Goal: Task Accomplishment & Management: Manage account settings

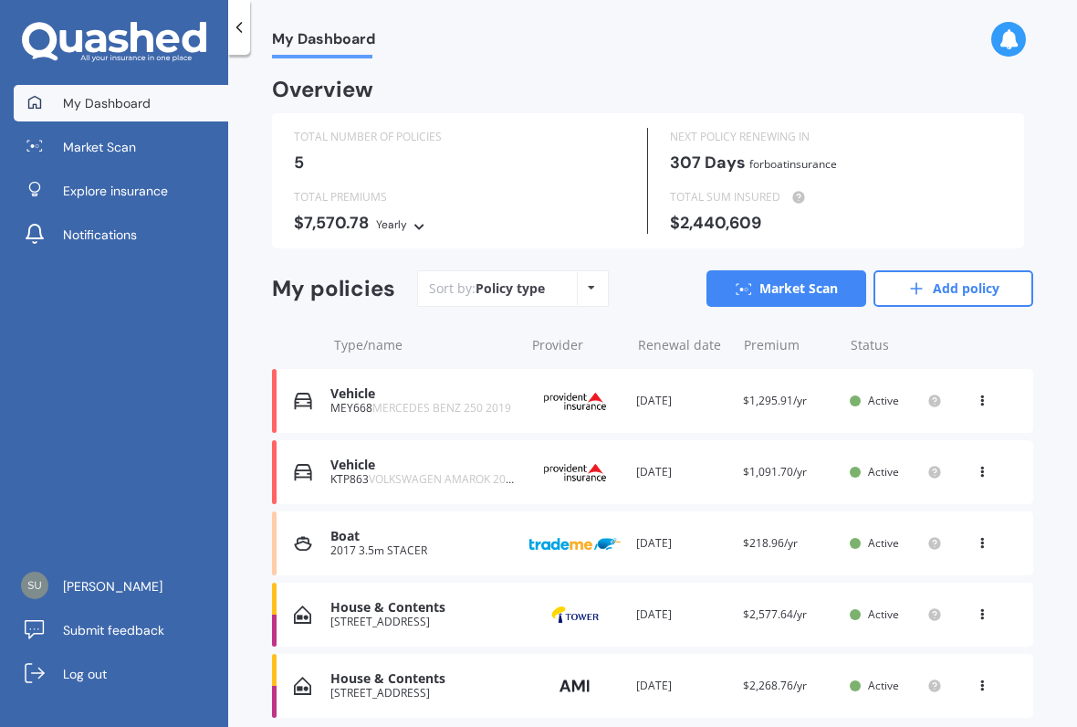
click at [126, 133] on link "Market Scan" at bounding box center [121, 147] width 214 height 37
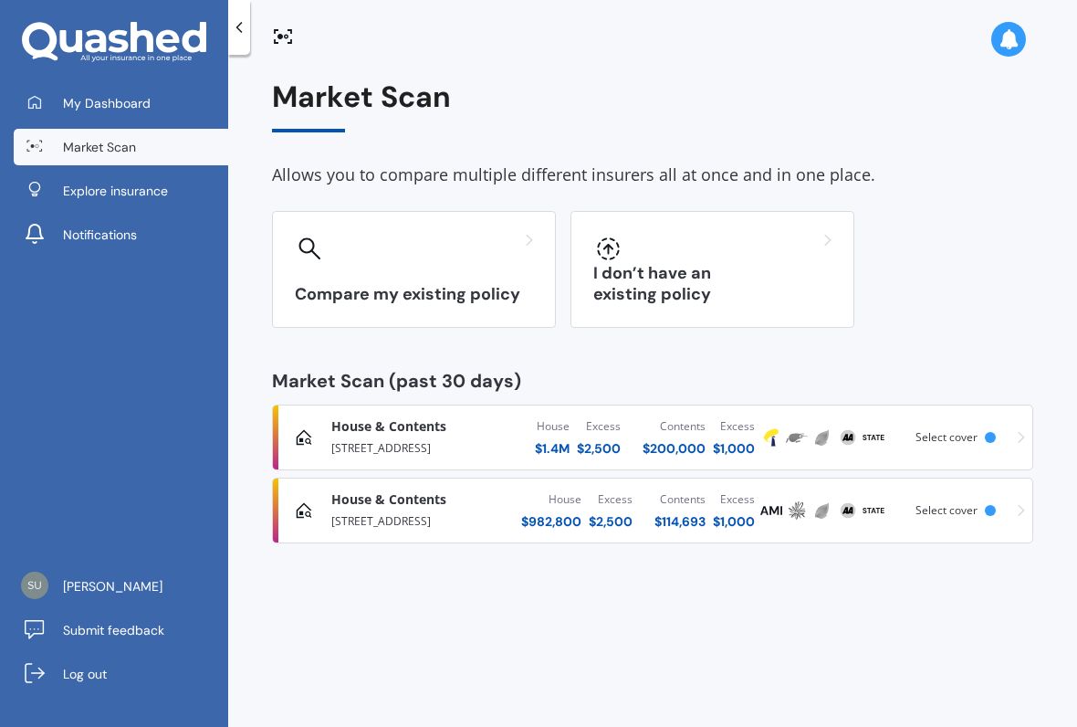
click at [658, 272] on div "I don’t have an existing policy" at bounding box center [712, 269] width 284 height 117
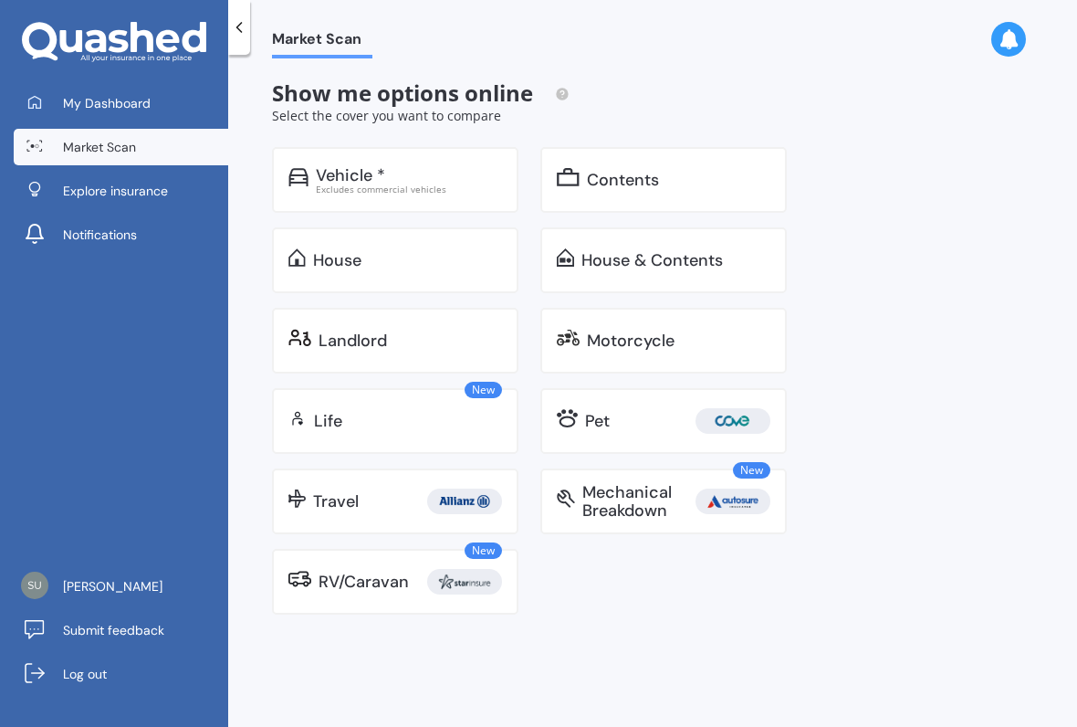
click at [643, 417] on div "Pet" at bounding box center [677, 421] width 185 height 26
click at [120, 102] on span "My Dashboard" at bounding box center [107, 103] width 88 height 18
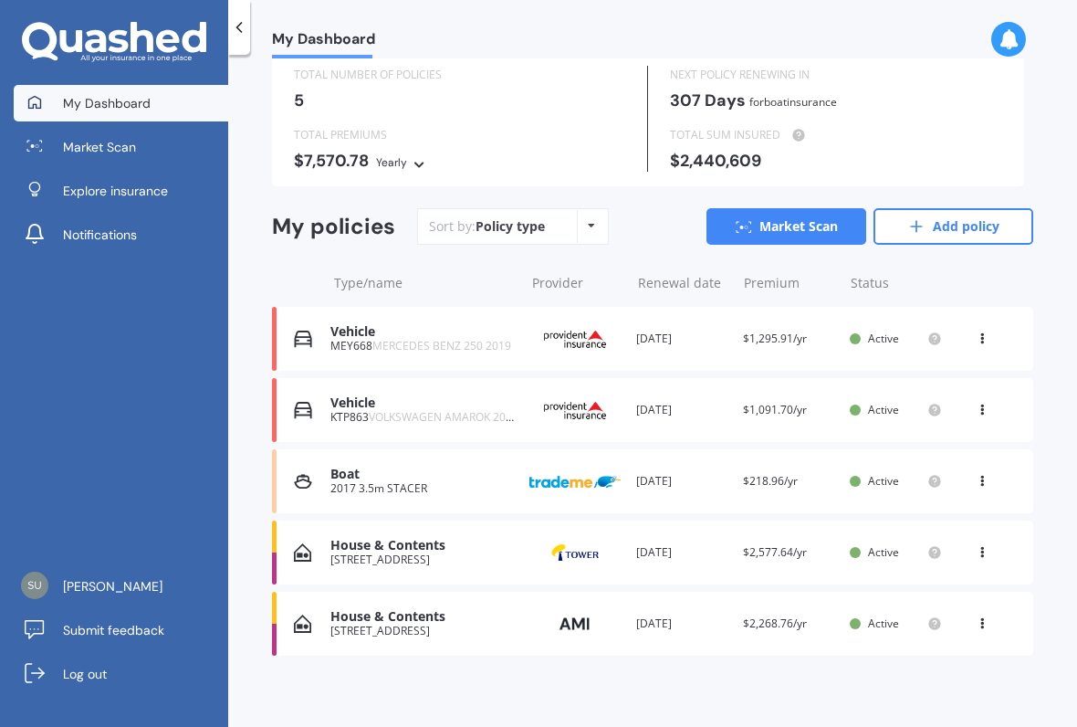
scroll to position [61, 0]
click at [973, 226] on link "Add policy" at bounding box center [953, 227] width 160 height 37
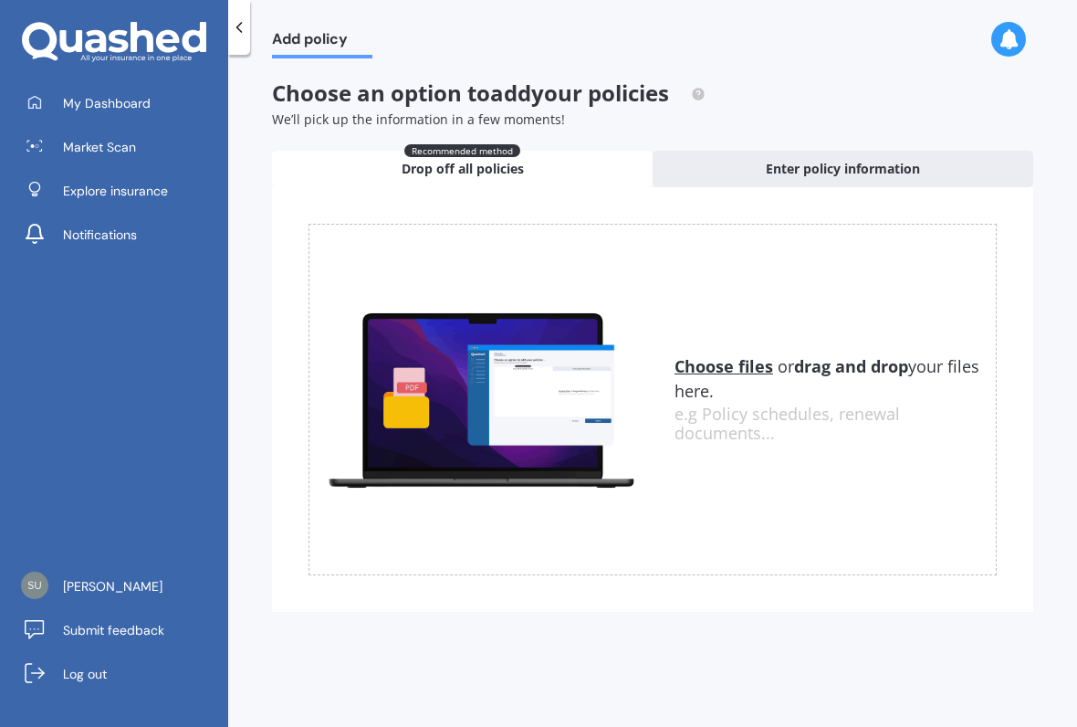
click at [869, 171] on span "Enter policy information" at bounding box center [843, 169] width 154 height 18
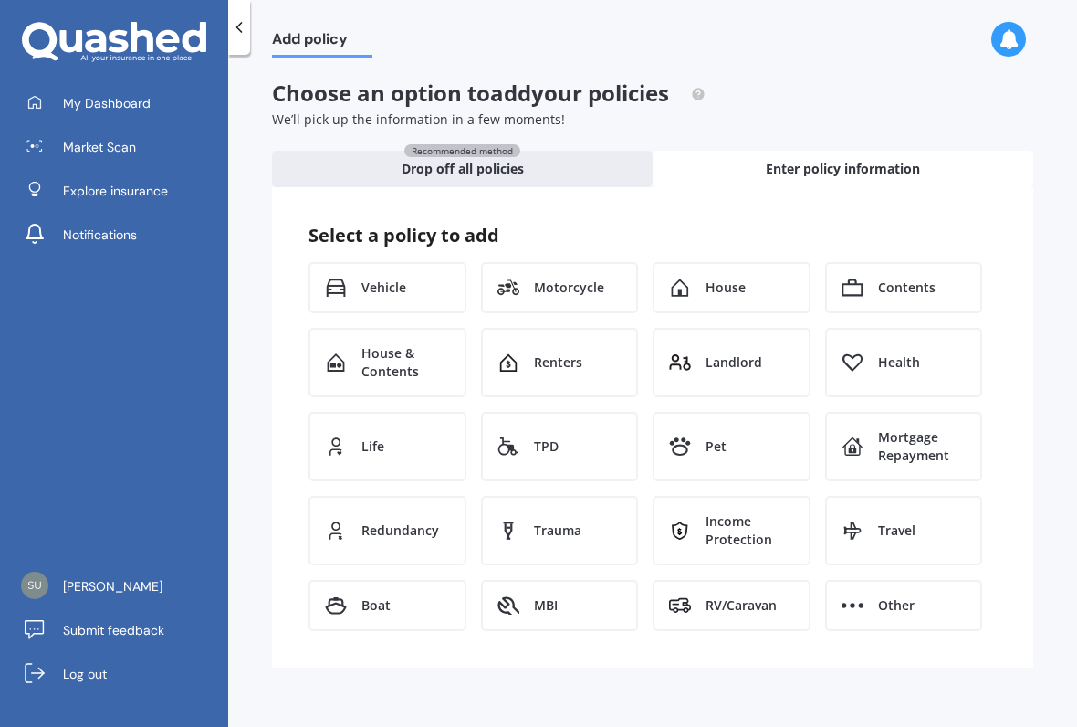
click at [742, 438] on div "Pet" at bounding box center [732, 446] width 158 height 69
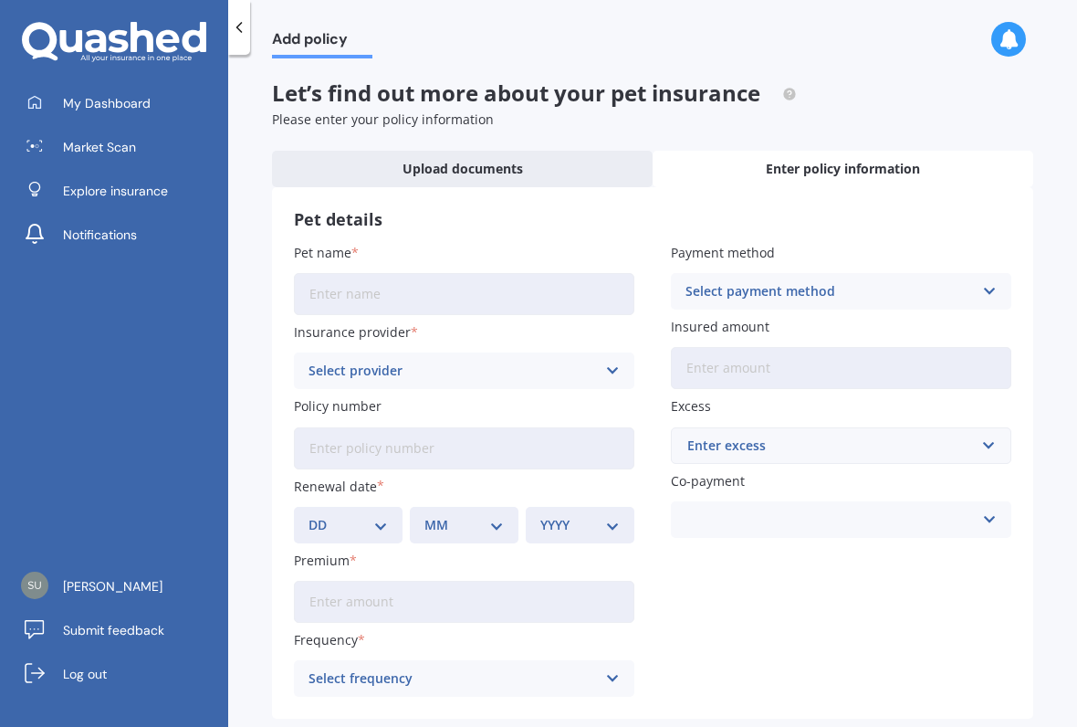
click at [85, 105] on span "My Dashboard" at bounding box center [107, 103] width 88 height 18
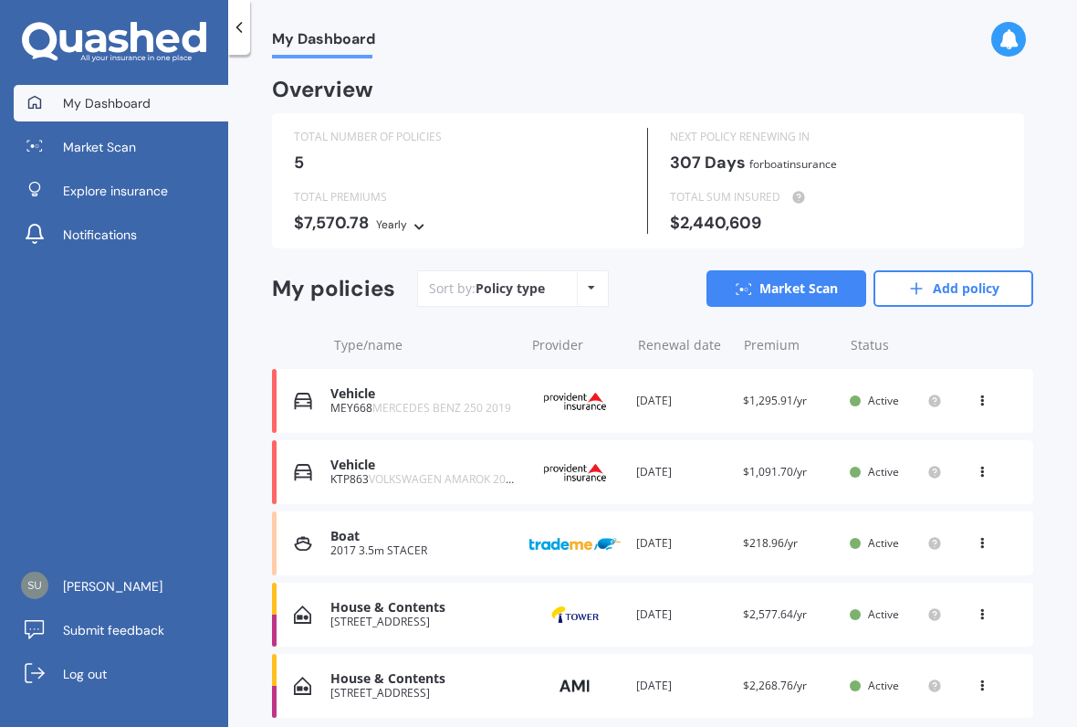
click at [955, 281] on link "Add policy" at bounding box center [953, 288] width 160 height 37
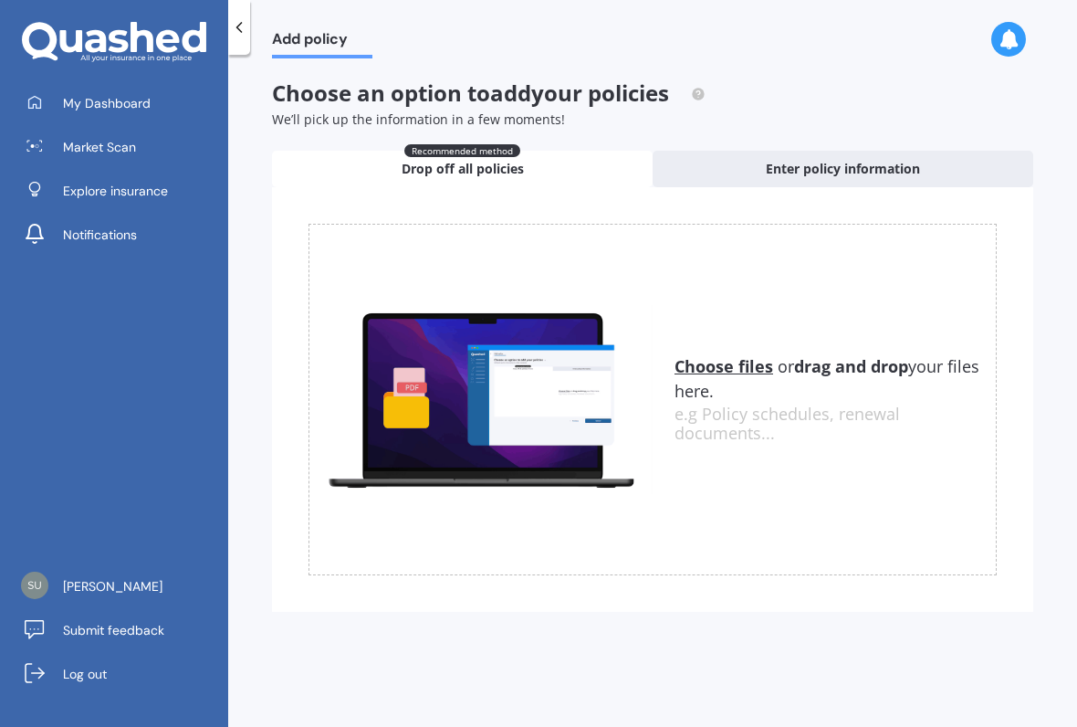
click at [718, 371] on u "Choose files" at bounding box center [723, 366] width 99 height 22
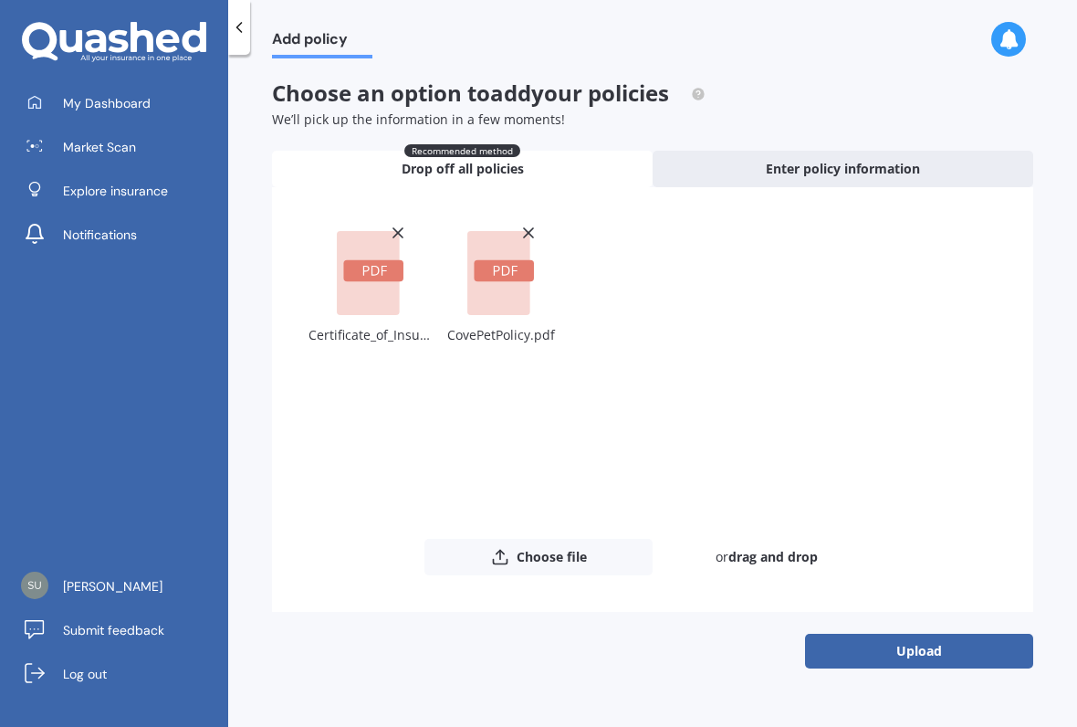
click at [897, 642] on button "Upload" at bounding box center [919, 650] width 228 height 35
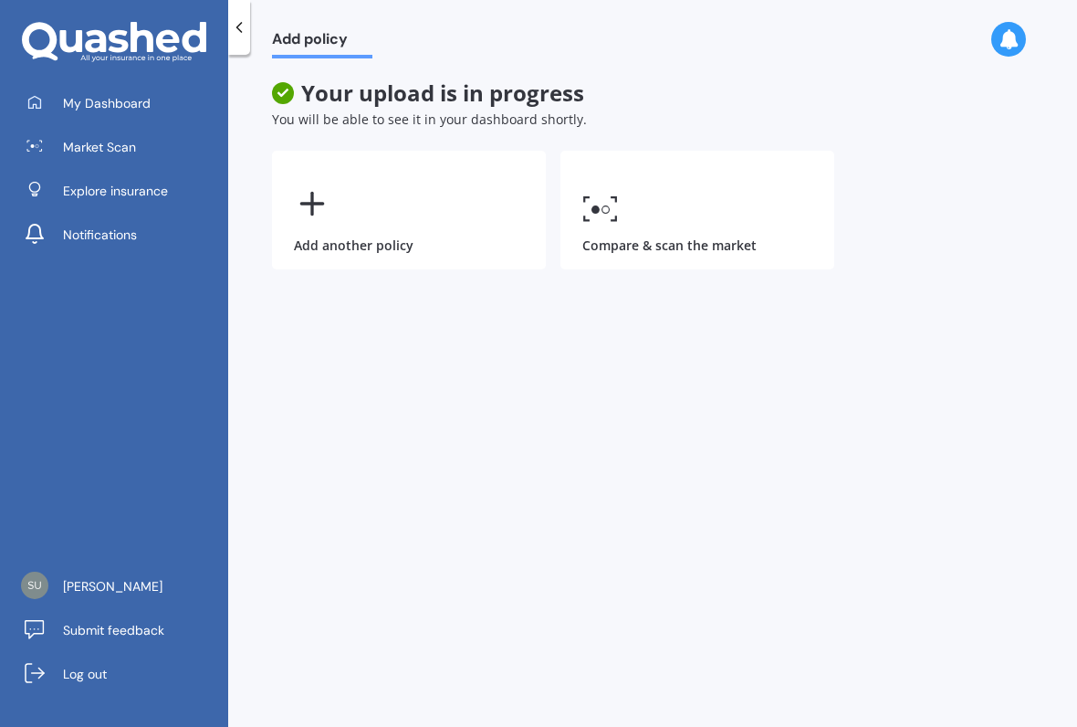
click at [109, 101] on span "My Dashboard" at bounding box center [107, 103] width 88 height 18
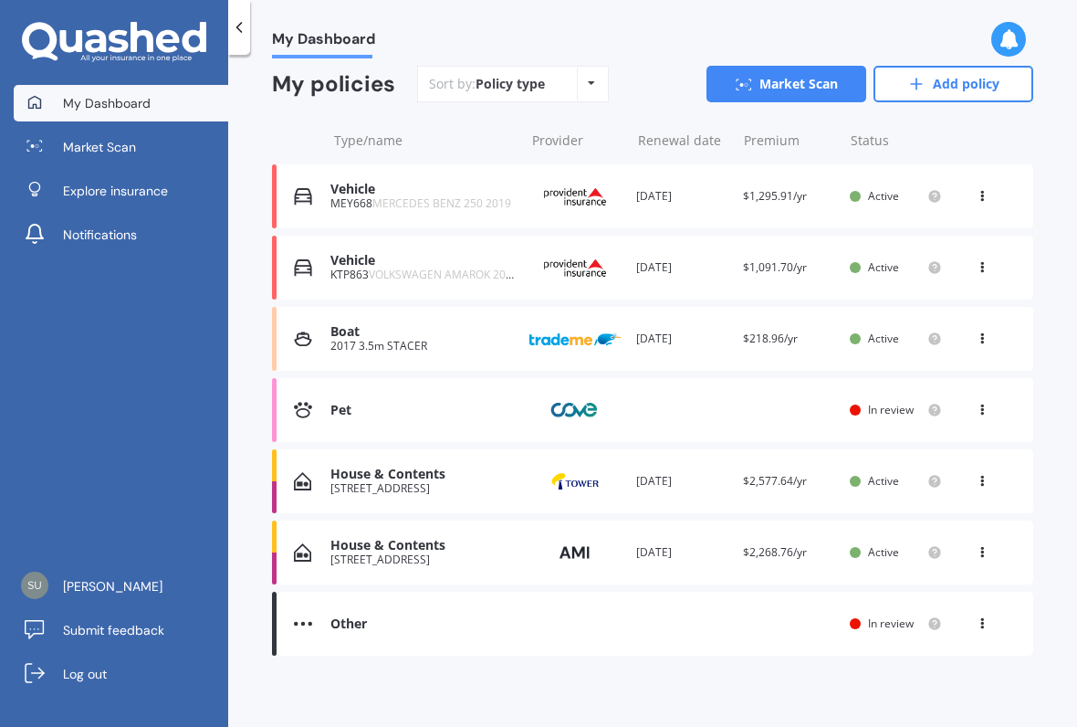
scroll to position [204, 0]
click at [516, 630] on div "Other Renewal date You are paying Status In review View option View policy" at bounding box center [652, 624] width 761 height 64
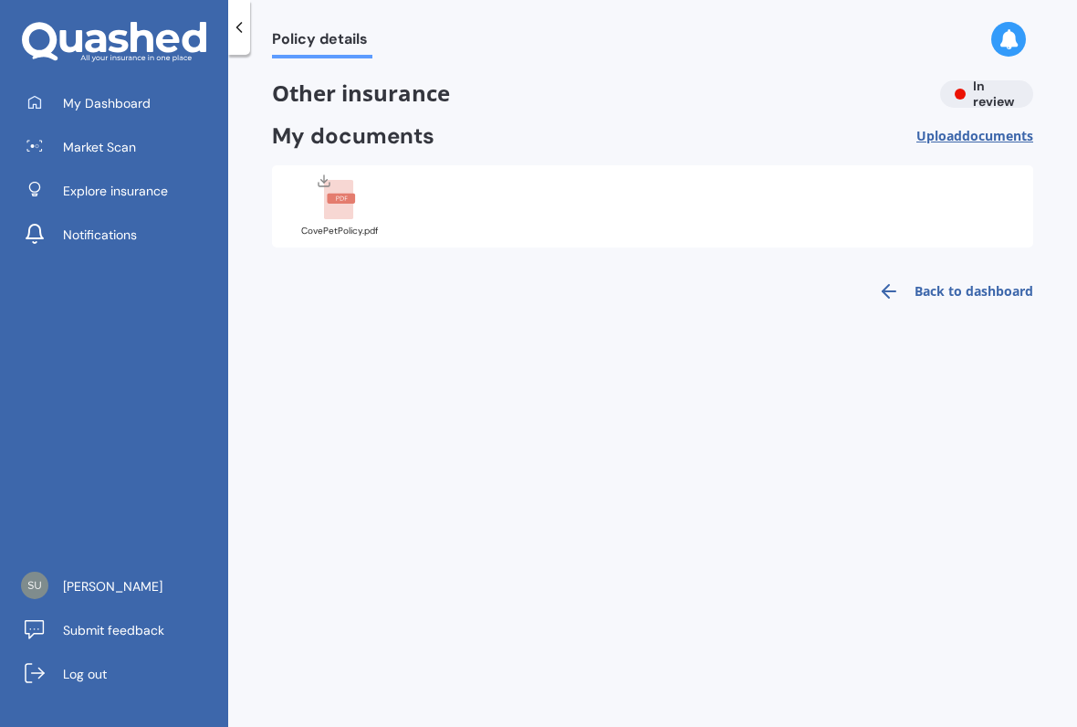
click at [83, 136] on link "Market Scan" at bounding box center [121, 147] width 214 height 37
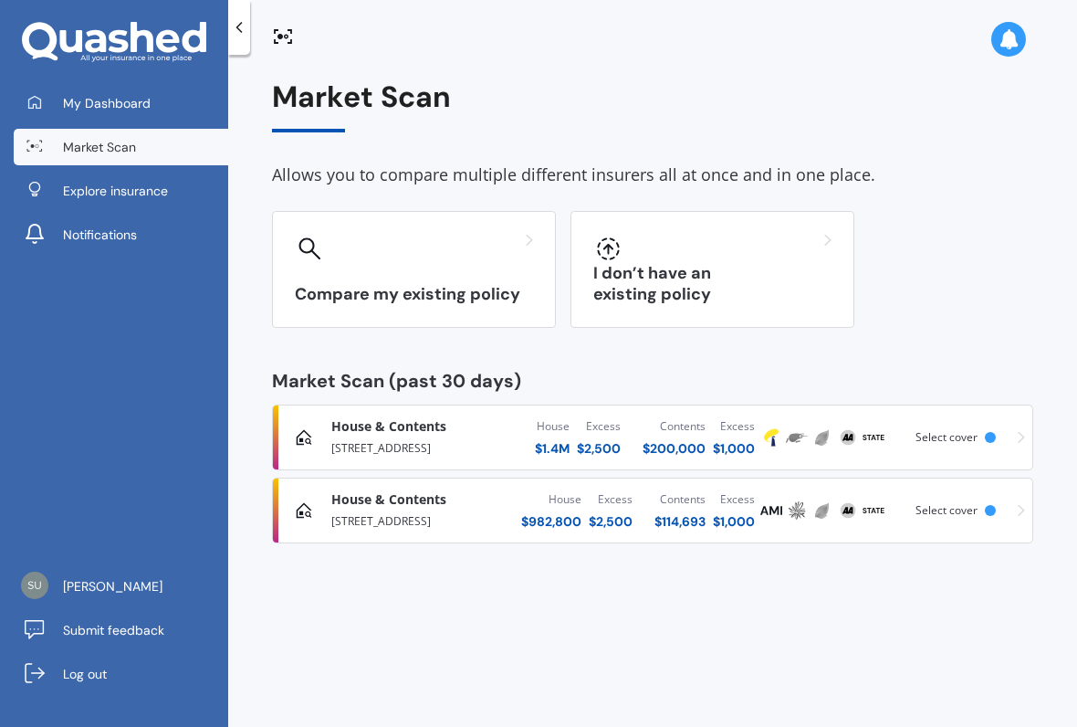
click at [105, 96] on span "My Dashboard" at bounding box center [107, 103] width 88 height 18
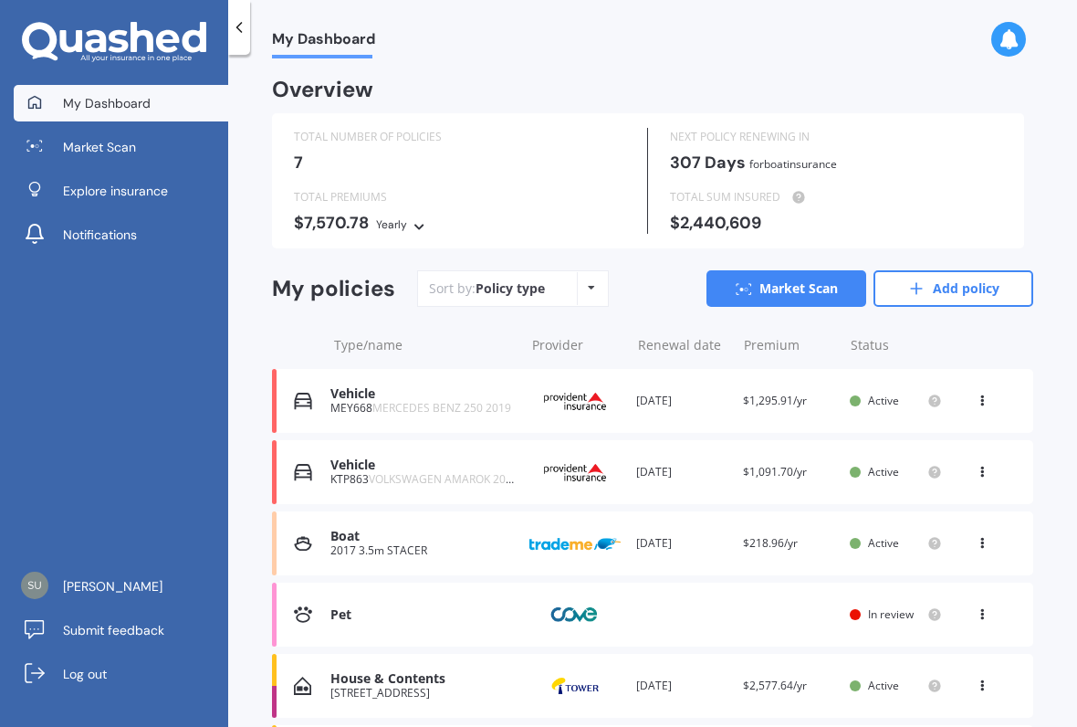
click at [487, 616] on div "Pet Provider Renewal date Premium You are paying Status In review View option V…" at bounding box center [652, 614] width 761 height 64
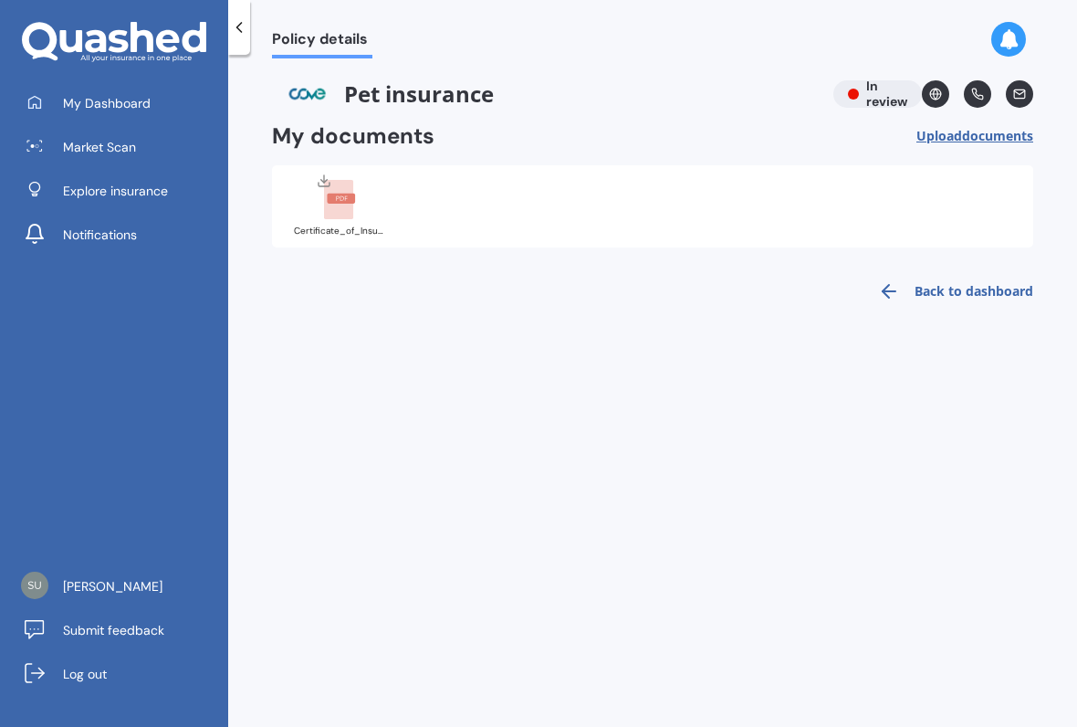
click at [92, 99] on span "My Dashboard" at bounding box center [107, 103] width 88 height 18
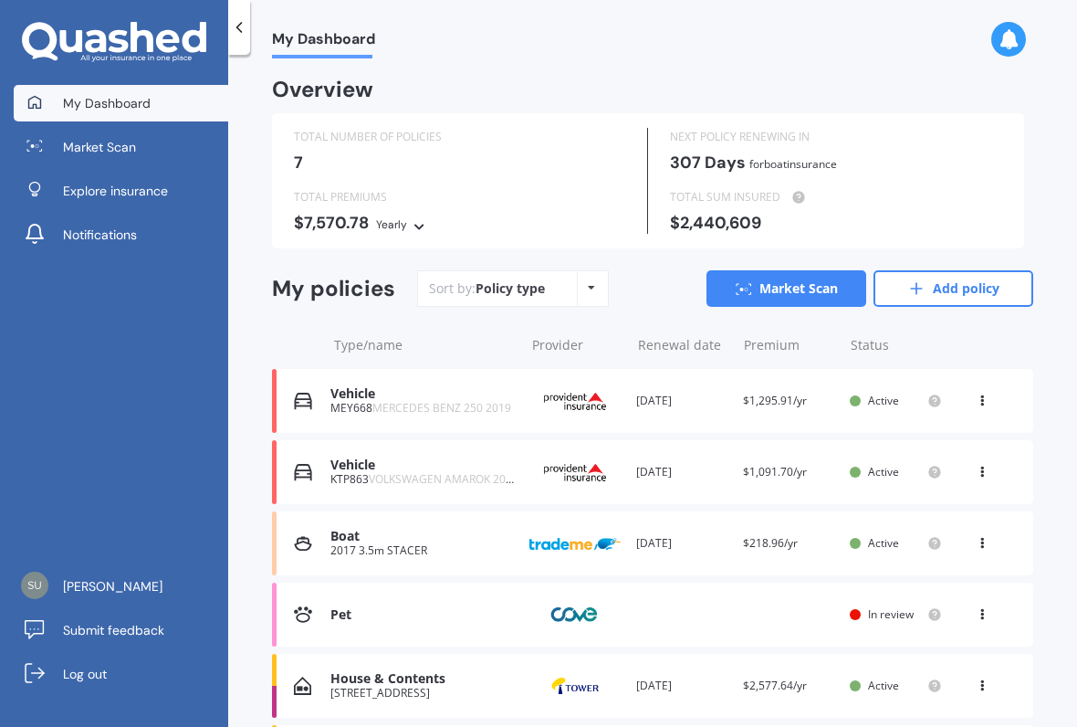
click at [984, 608] on icon at bounding box center [982, 610] width 13 height 11
click at [894, 605] on div "View option" at bounding box center [942, 614] width 181 height 33
click at [633, 613] on div "Pet Provider Renewal date Premium You are paying Status In review View option V…" at bounding box center [652, 614] width 761 height 64
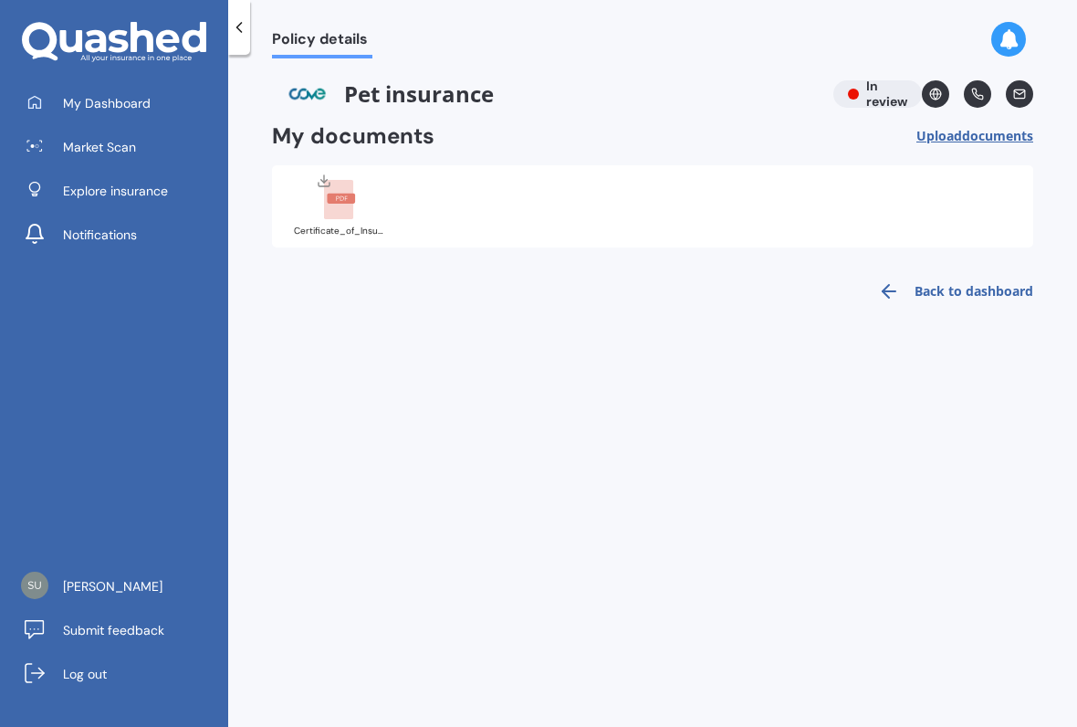
click at [105, 99] on span "My Dashboard" at bounding box center [107, 103] width 88 height 18
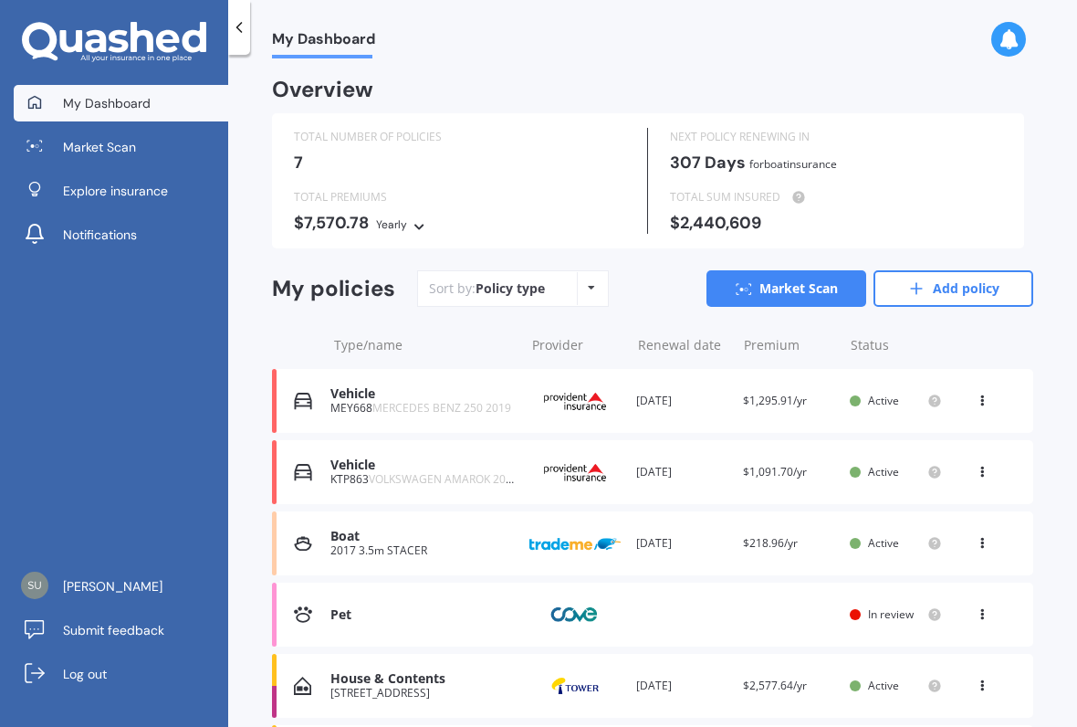
click at [977, 612] on div "View option View policy" at bounding box center [984, 614] width 16 height 18
click at [879, 638] on icon at bounding box center [884, 649] width 22 height 22
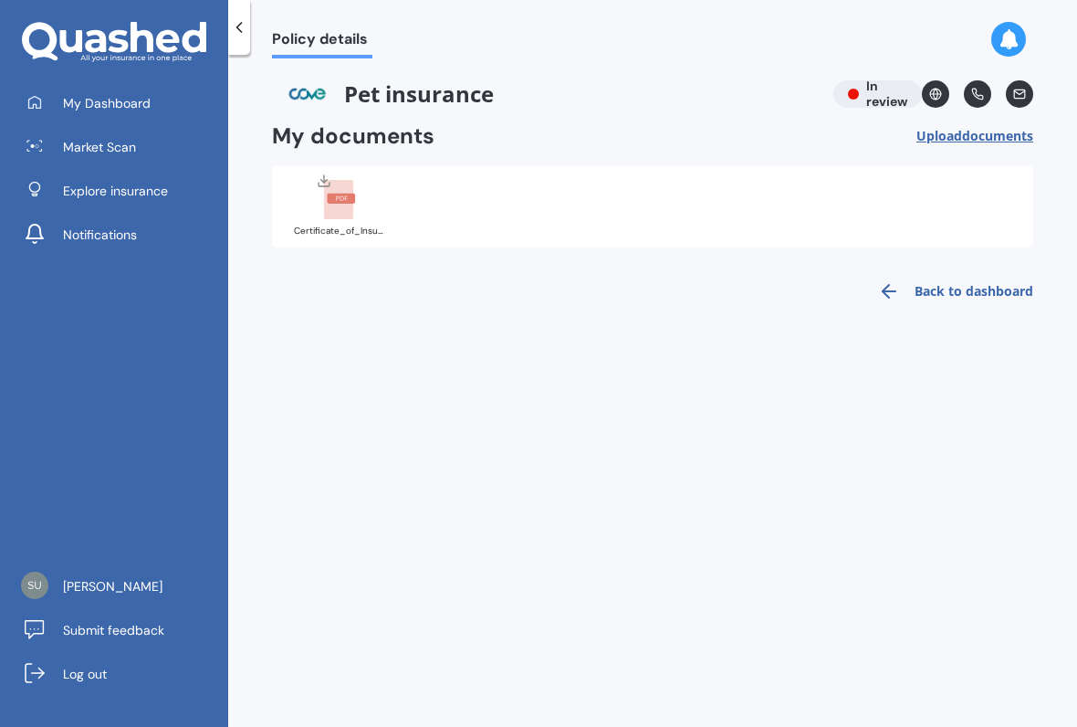
click at [246, 29] on icon at bounding box center [239, 27] width 18 height 18
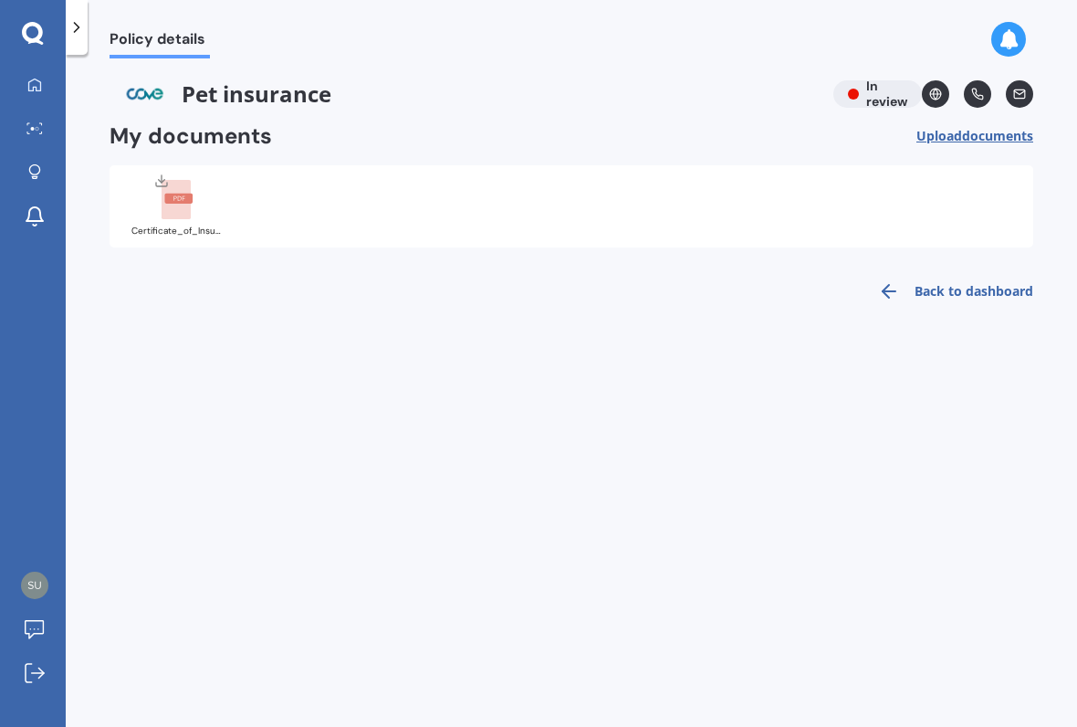
click at [83, 26] on icon at bounding box center [77, 27] width 18 height 18
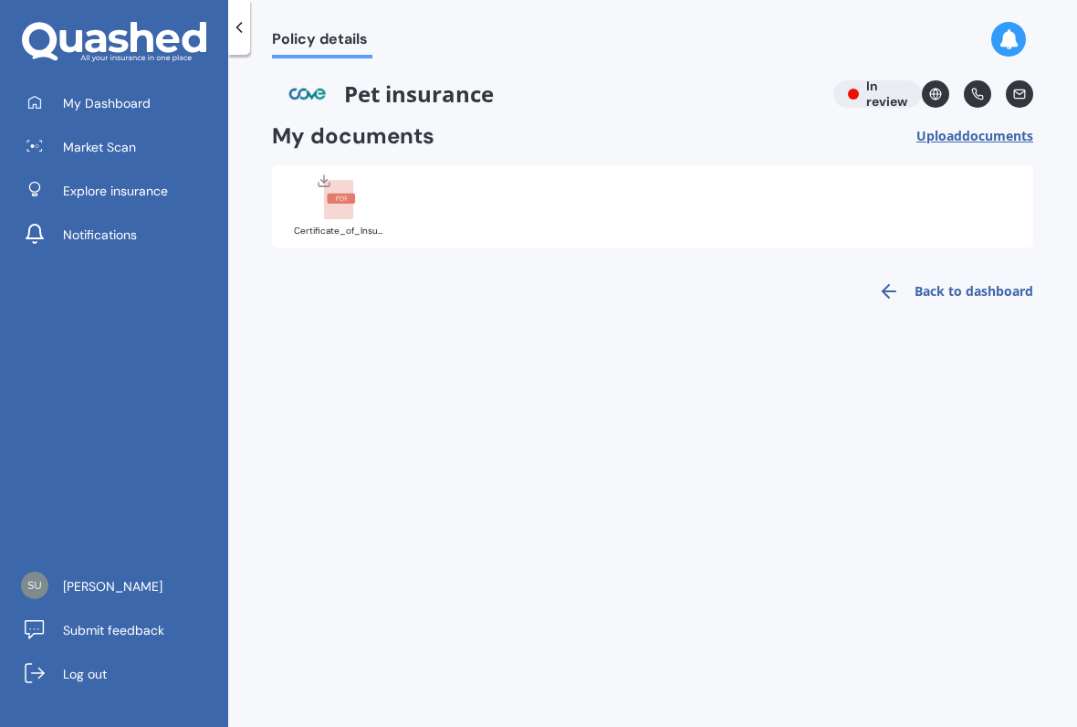
click at [313, 41] on span "Policy details" at bounding box center [322, 42] width 100 height 25
click at [118, 110] on span "My Dashboard" at bounding box center [107, 103] width 88 height 18
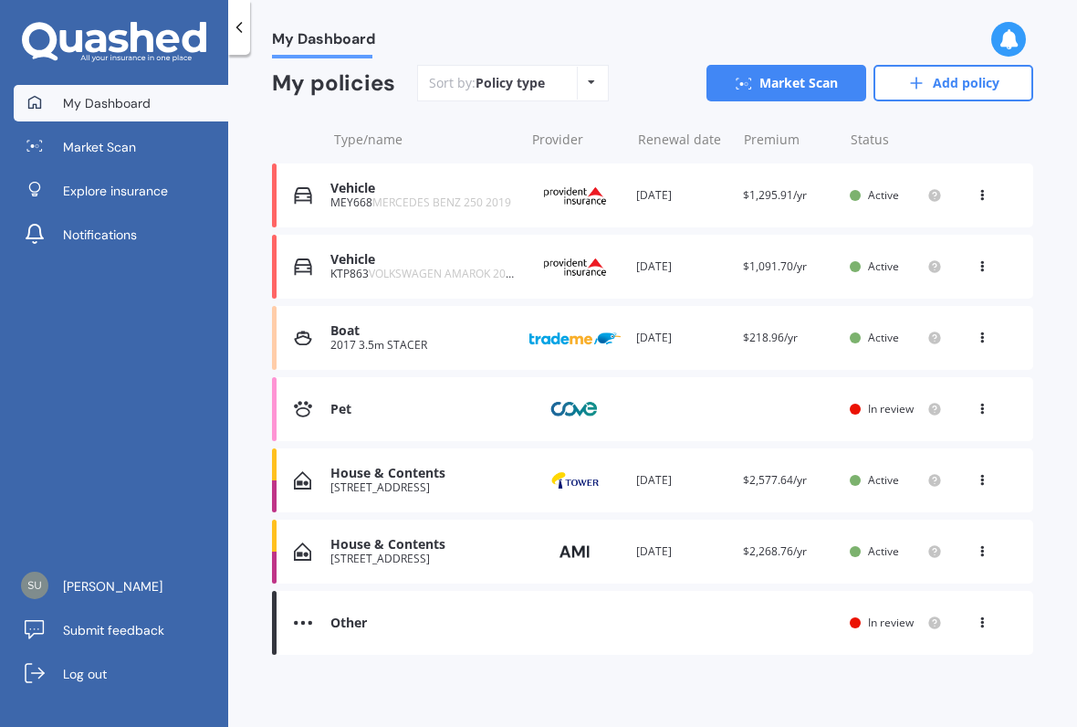
scroll to position [204, 0]
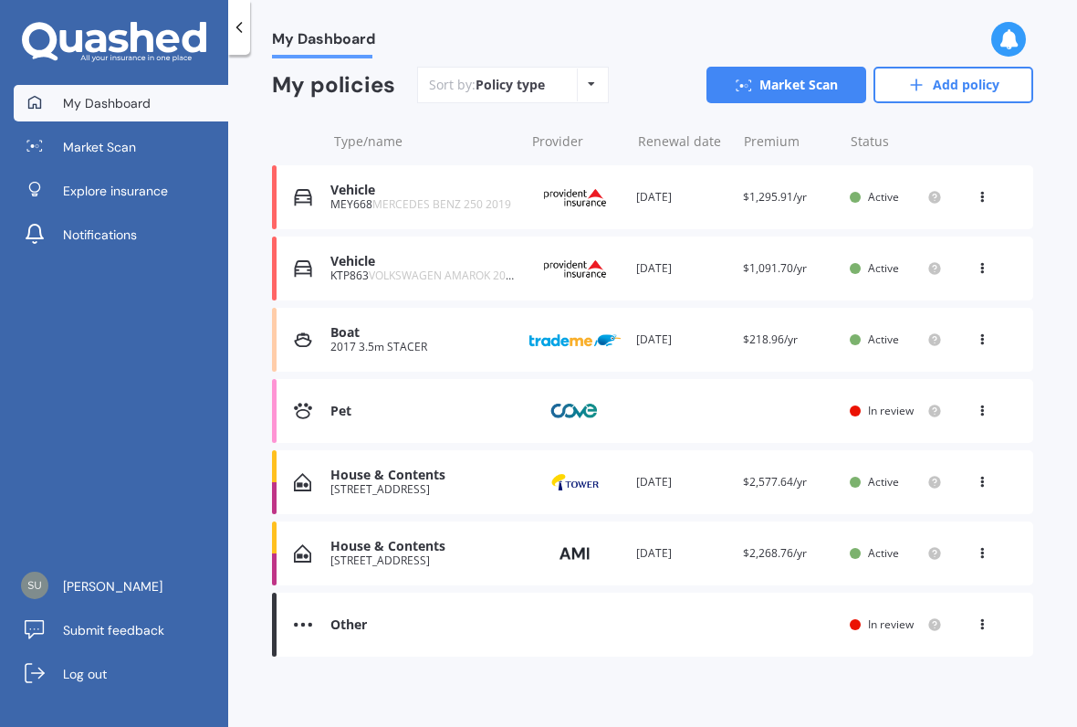
click at [976, 618] on icon at bounding box center [982, 620] width 13 height 11
click at [910, 618] on div "View option" at bounding box center [942, 624] width 181 height 33
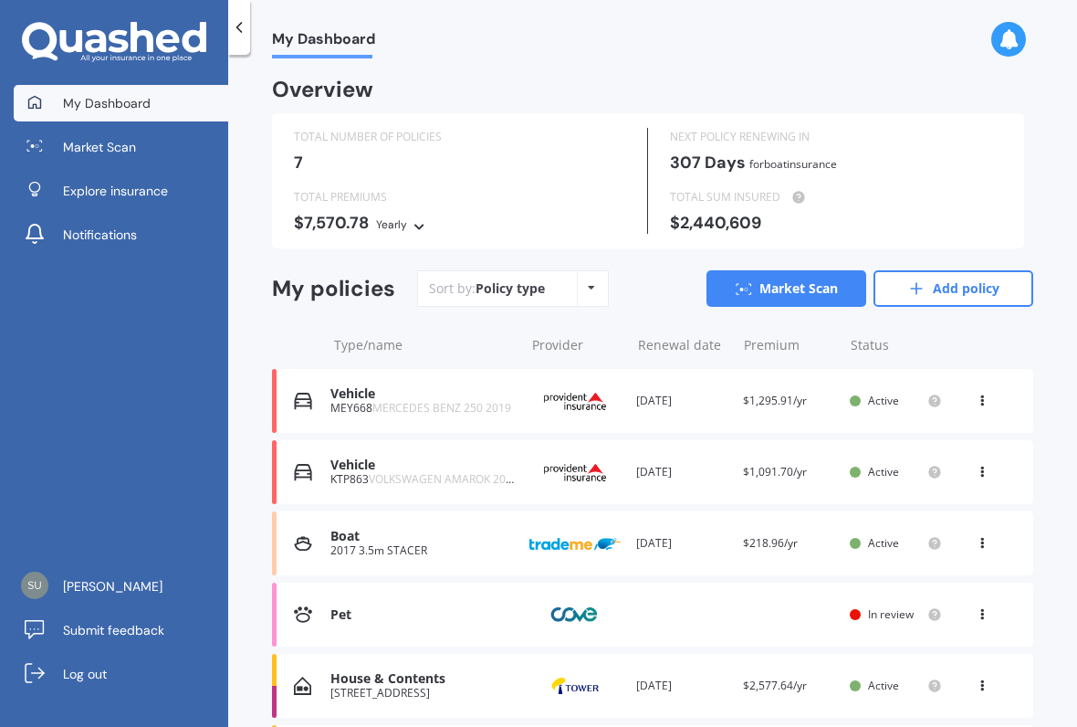
scroll to position [0, 0]
click at [335, 50] on span "My Dashboard" at bounding box center [323, 42] width 103 height 25
